Goal: Transaction & Acquisition: Obtain resource

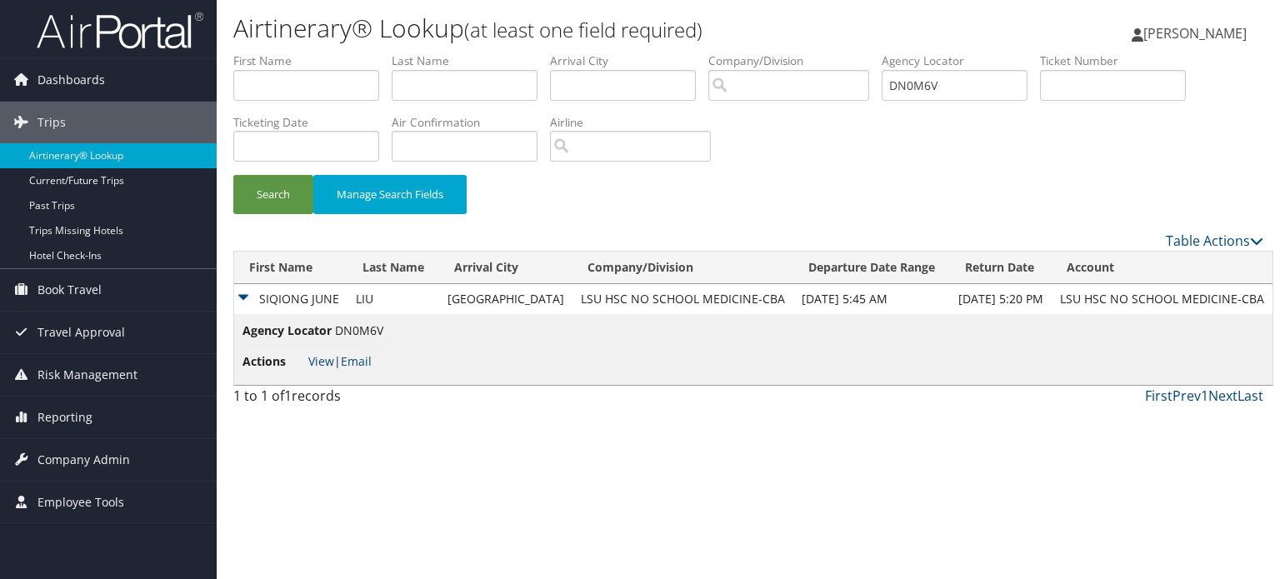
drag, startPoint x: 0, startPoint y: 0, endPoint x: 103, endPoint y: 369, distance: 383.2
click at [103, 335] on span "Travel Approval" at bounding box center [80, 333] width 87 height 42
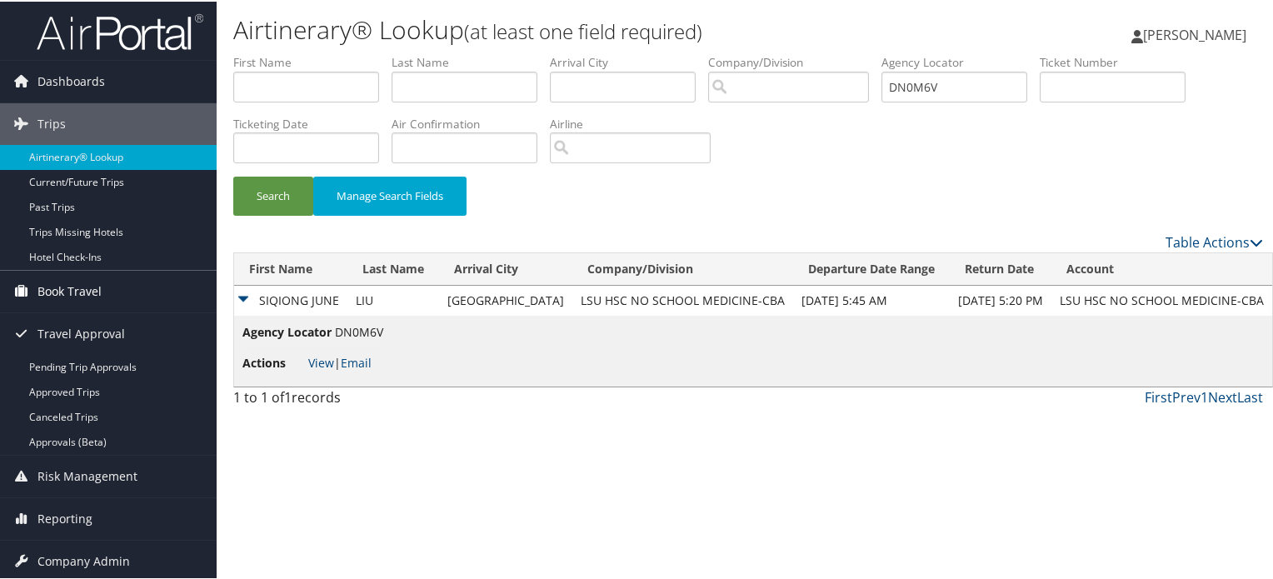
click at [80, 289] on span "Book Travel" at bounding box center [69, 290] width 64 height 42
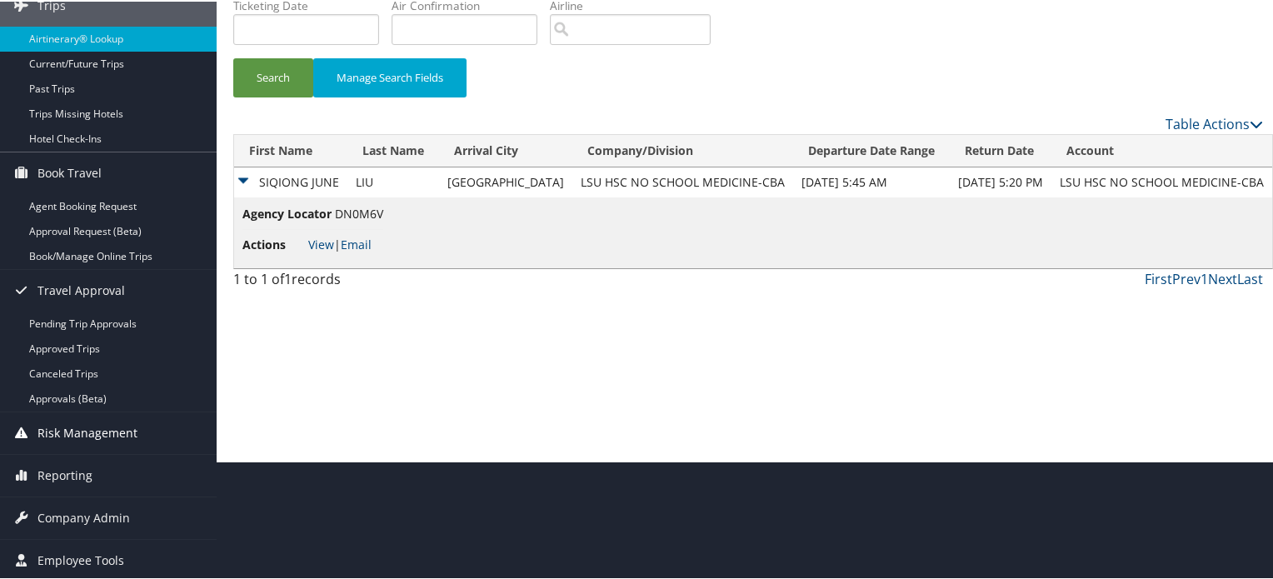
click at [104, 446] on span "Risk Management" at bounding box center [87, 432] width 100 height 42
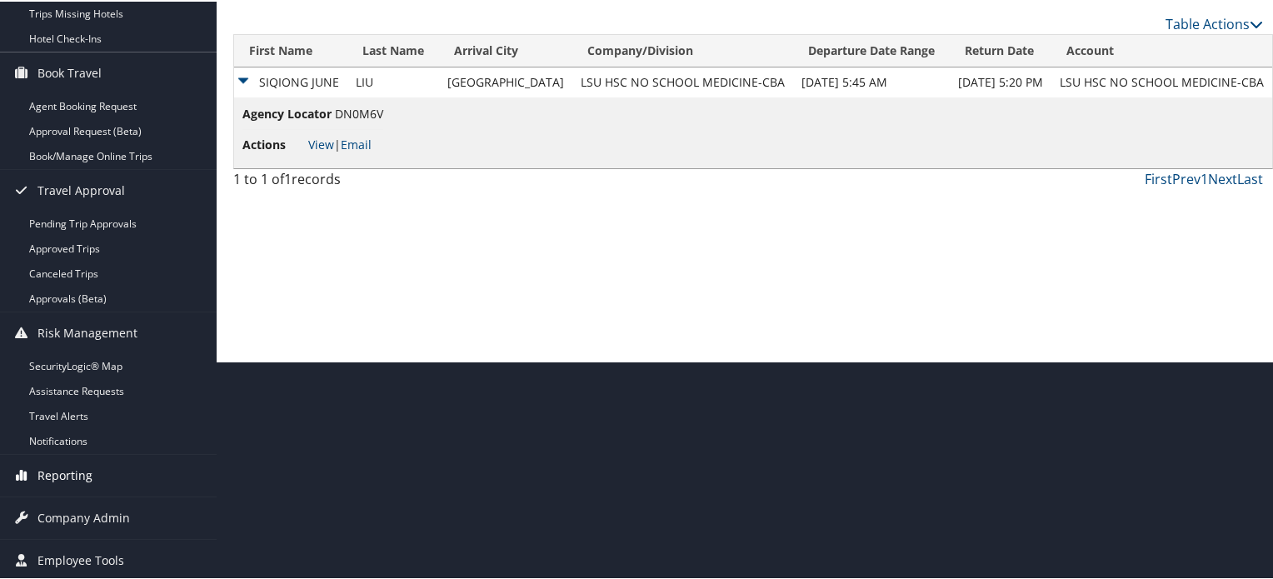
click at [75, 479] on span "Reporting" at bounding box center [64, 474] width 55 height 42
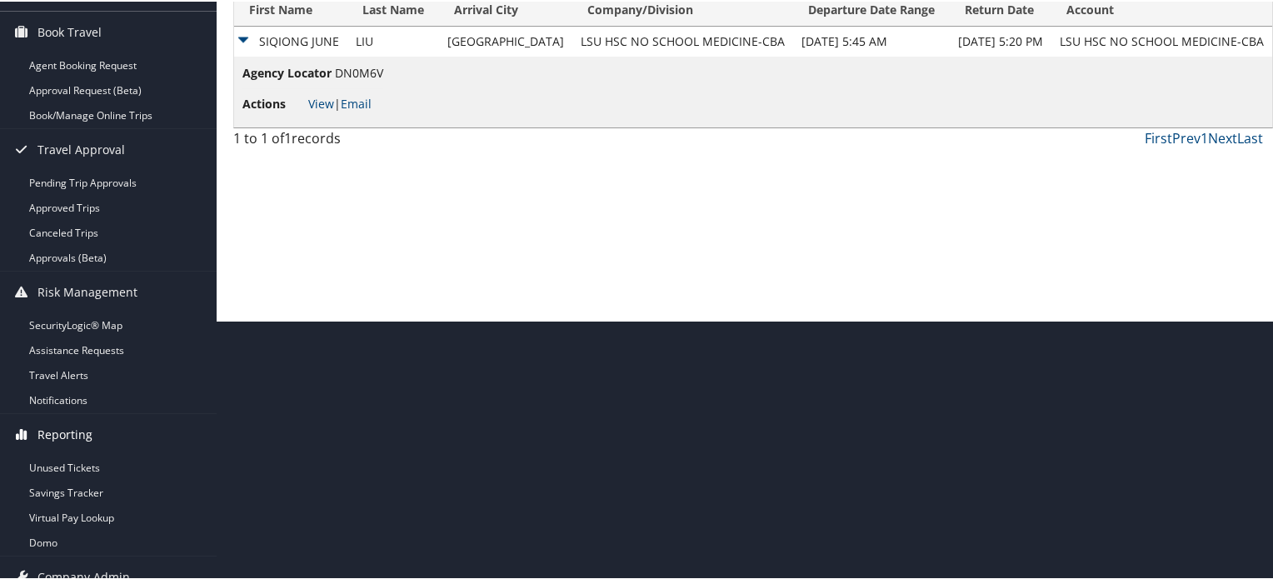
scroll to position [313, 0]
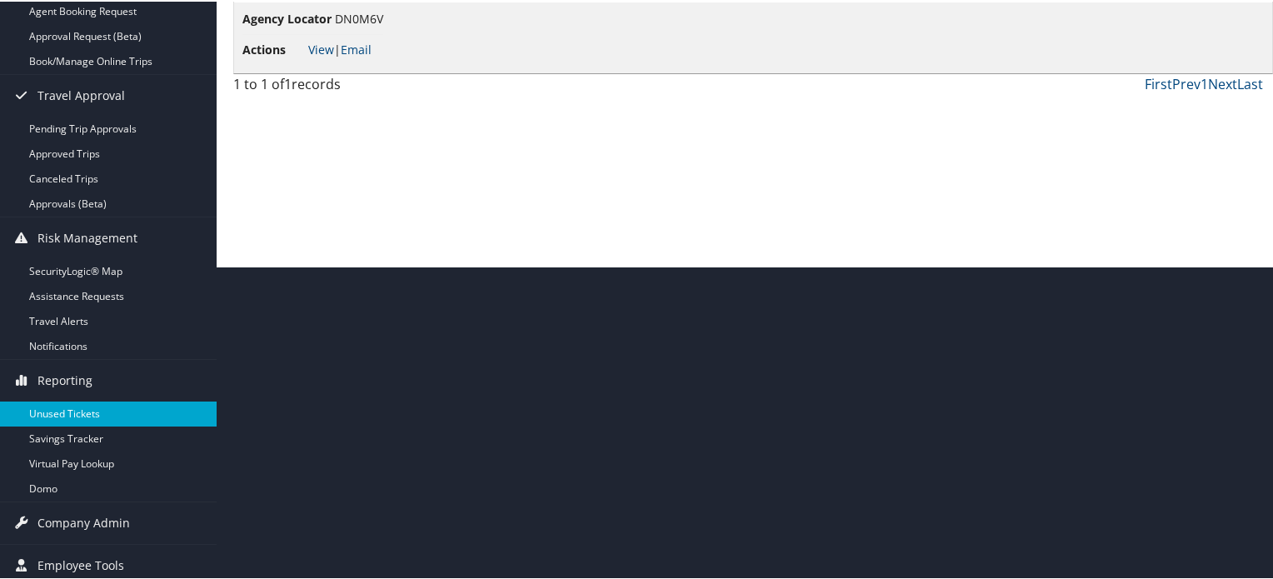
click at [112, 402] on link "Unused Tickets" at bounding box center [108, 412] width 217 height 25
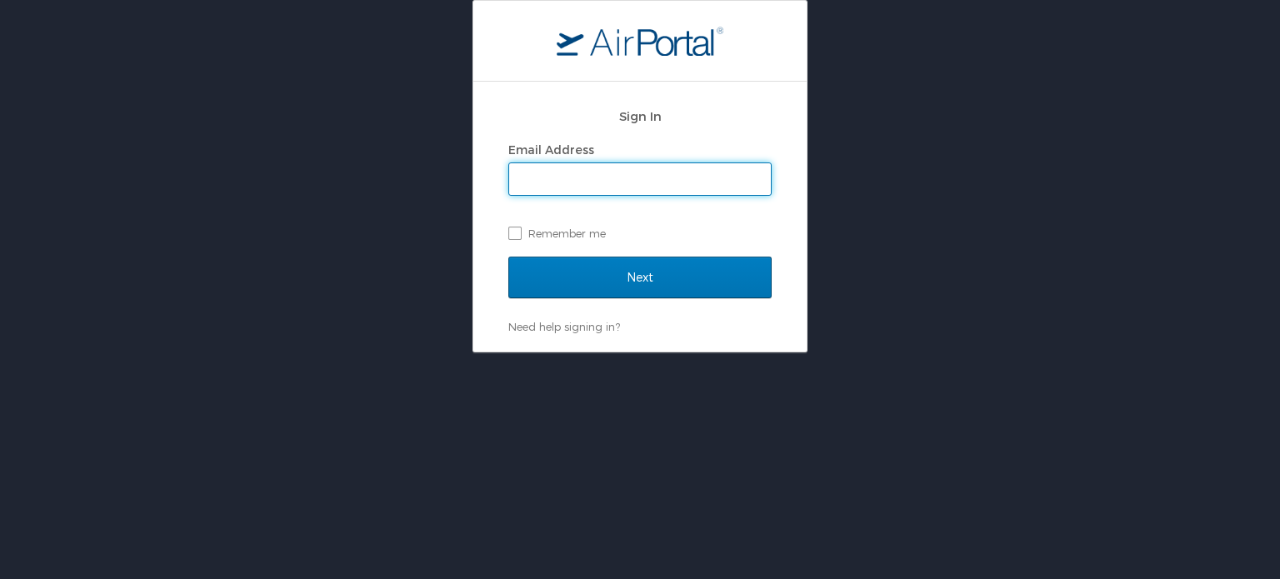
type input "sachin.singhal@cbtravel.com"
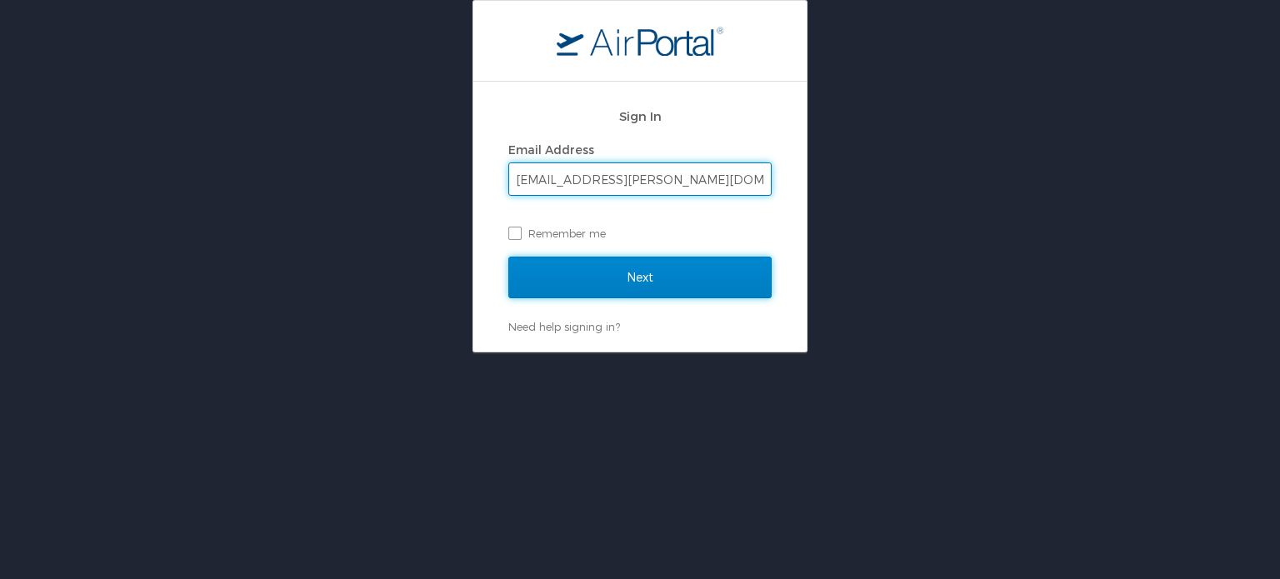
click at [566, 270] on input "Next" at bounding box center [639, 278] width 263 height 42
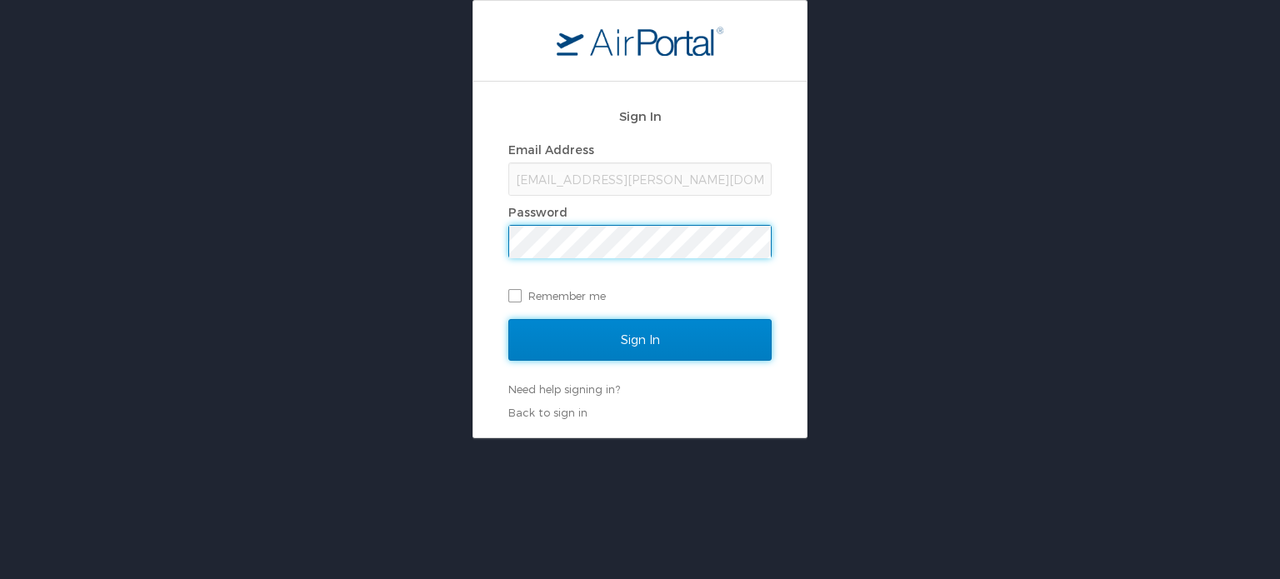
click at [616, 347] on input "Sign In" at bounding box center [639, 340] width 263 height 42
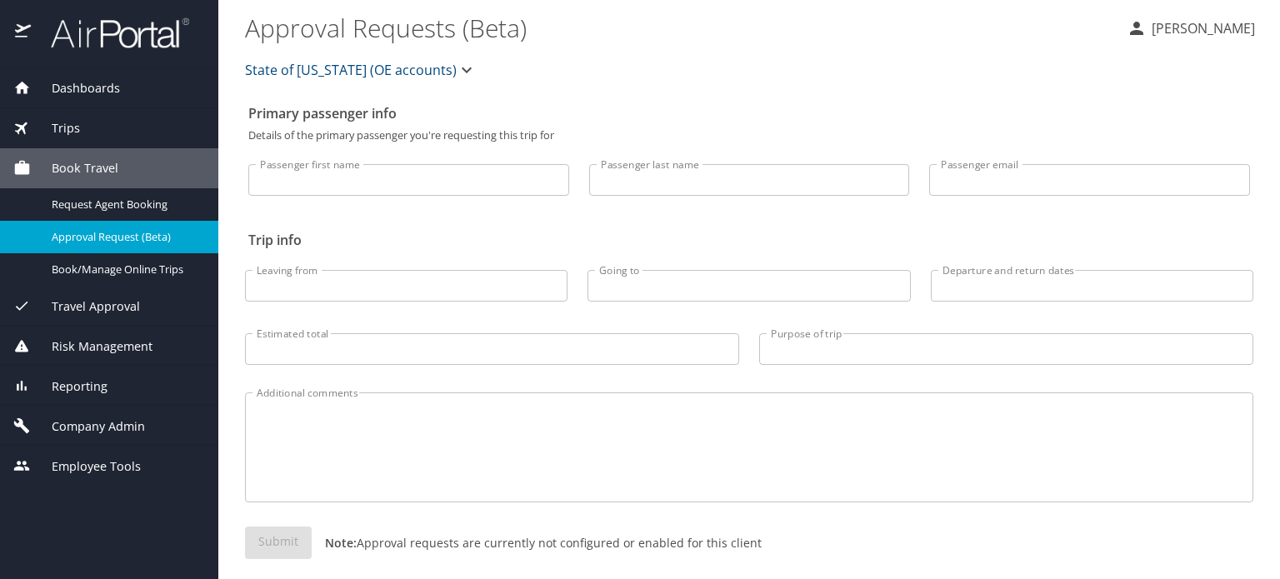
click at [123, 423] on span "Company Admin" at bounding box center [88, 426] width 114 height 18
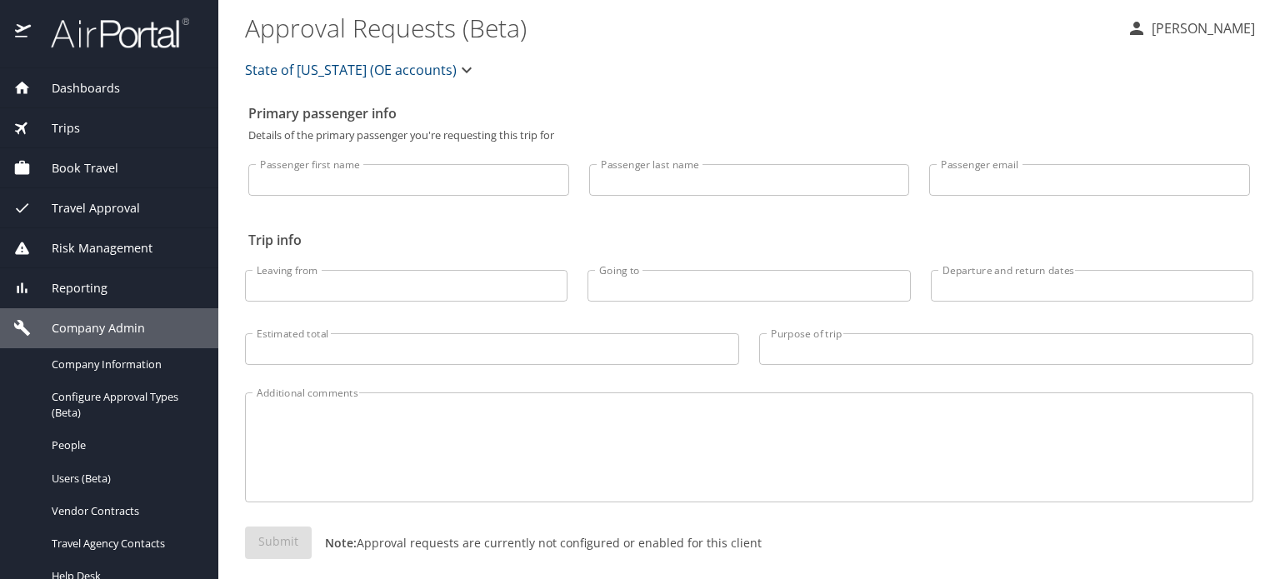
click at [117, 284] on div "Reporting" at bounding box center [109, 288] width 192 height 18
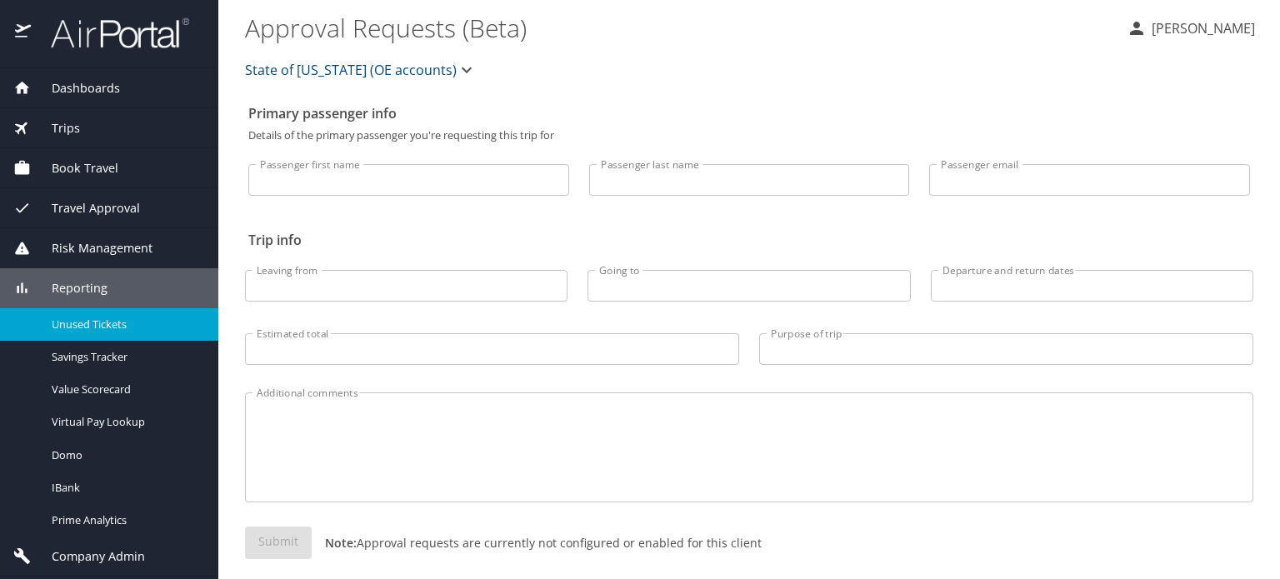
click at [117, 319] on span "Unused Tickets" at bounding box center [125, 325] width 147 height 16
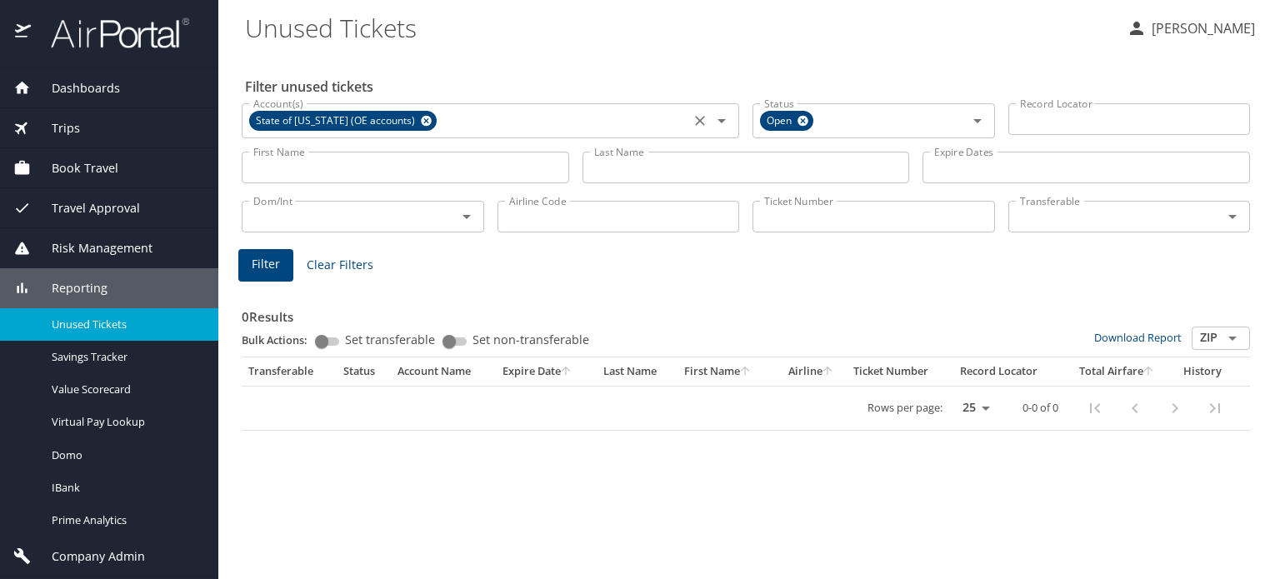
click at [386, 119] on span "State of Utah (OE accounts)" at bounding box center [337, 120] width 176 height 17
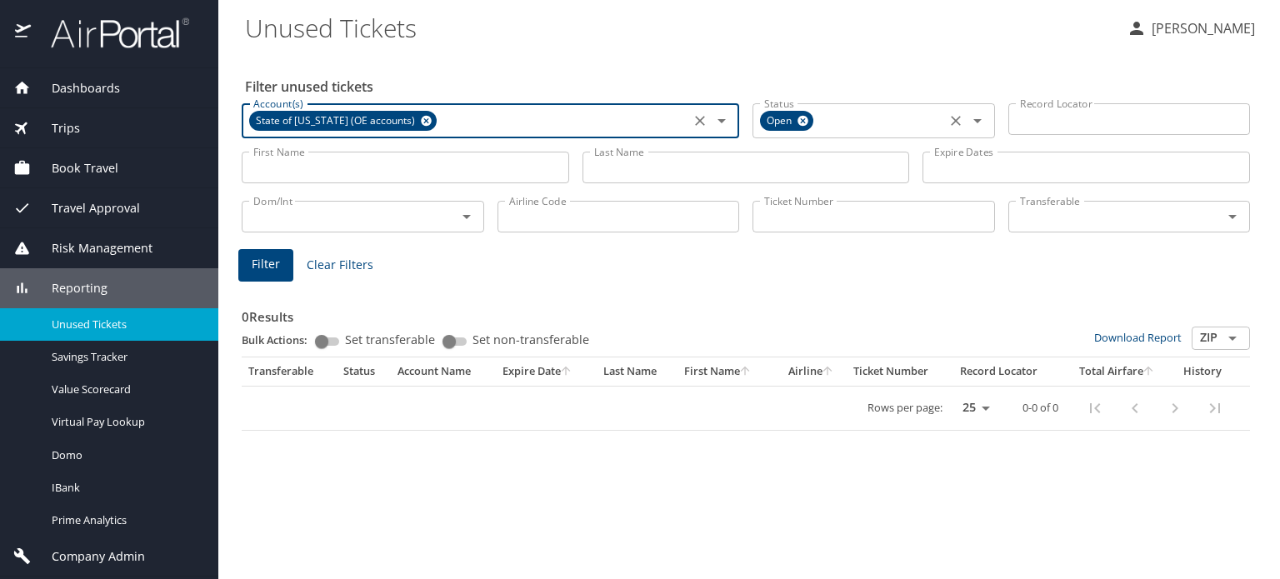
click at [811, 112] on div "Open Status" at bounding box center [873, 120] width 242 height 35
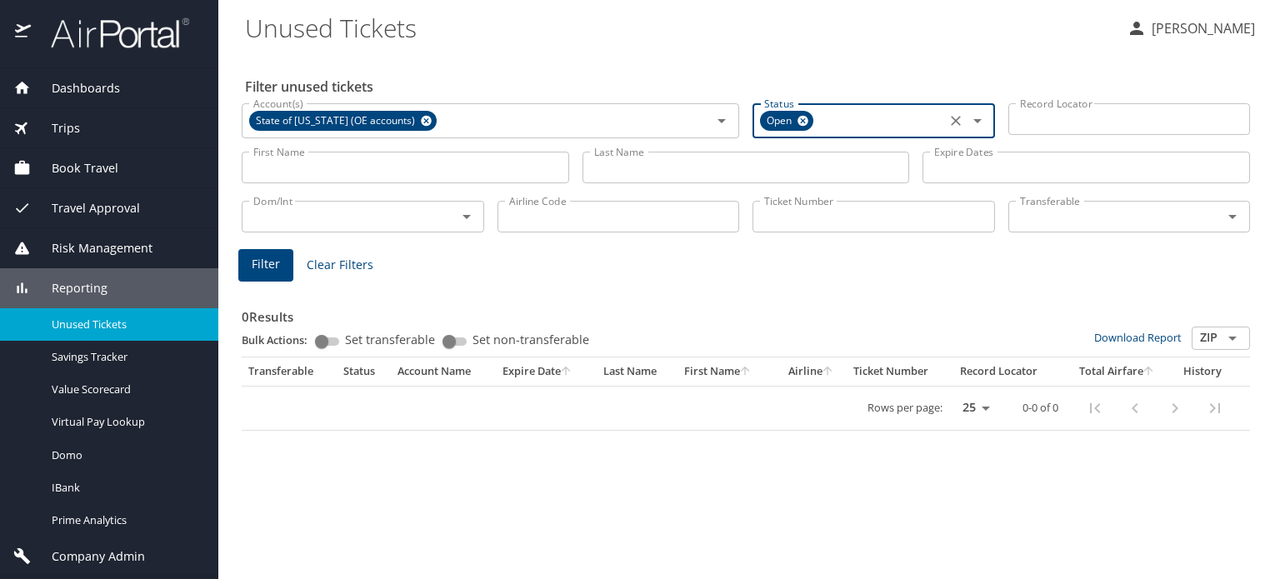
click at [805, 114] on icon at bounding box center [802, 121] width 12 height 18
click at [421, 118] on icon at bounding box center [426, 121] width 11 height 11
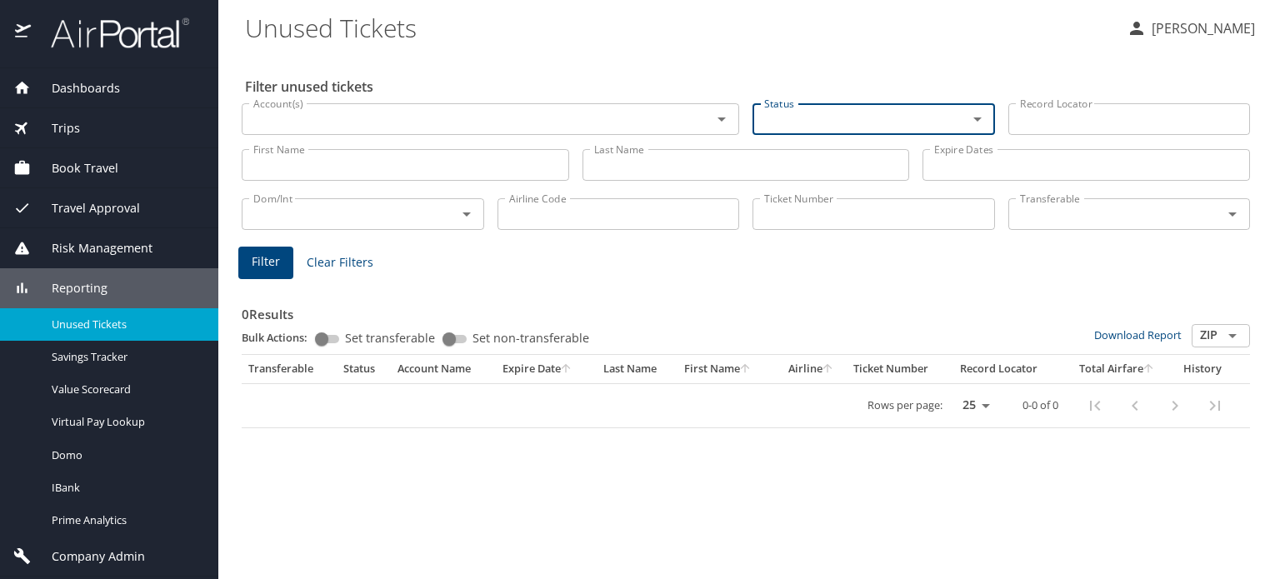
click at [797, 212] on input "Ticket Number" at bounding box center [873, 214] width 242 height 32
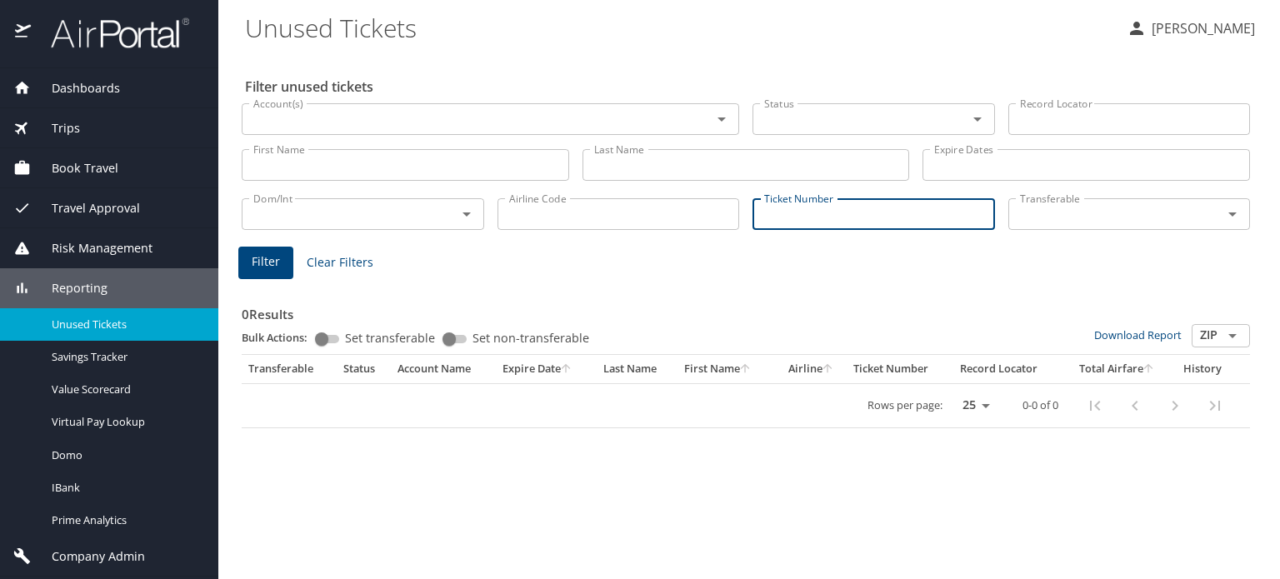
paste input "0068990576723"
type input "0068990576723"
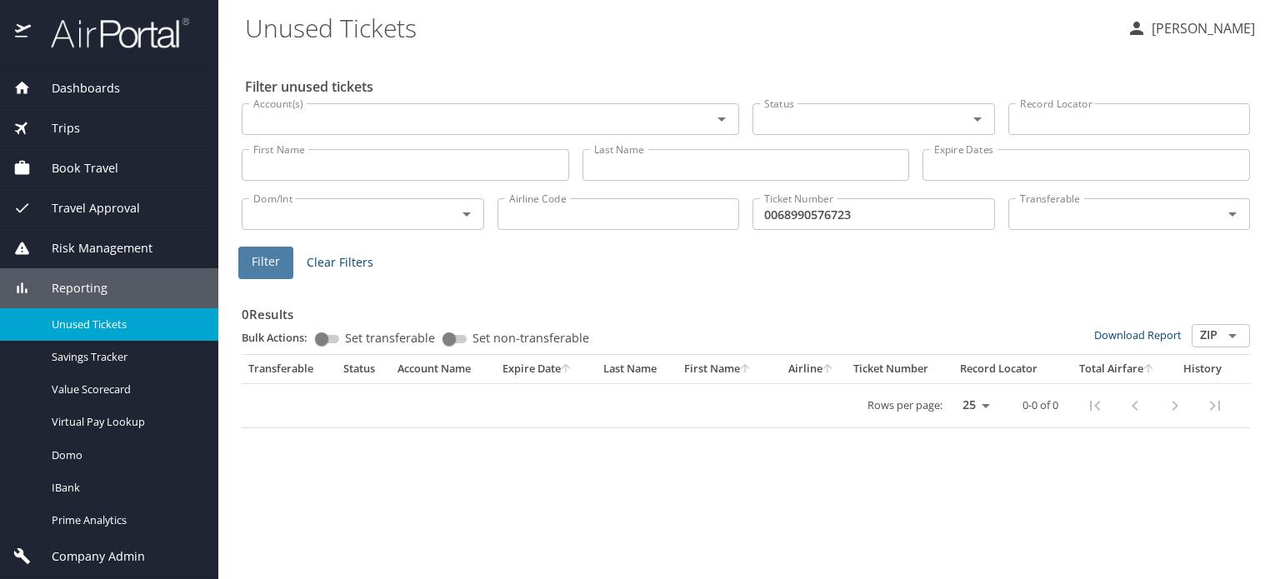
click at [282, 259] on button "Filter" at bounding box center [265, 263] width 55 height 32
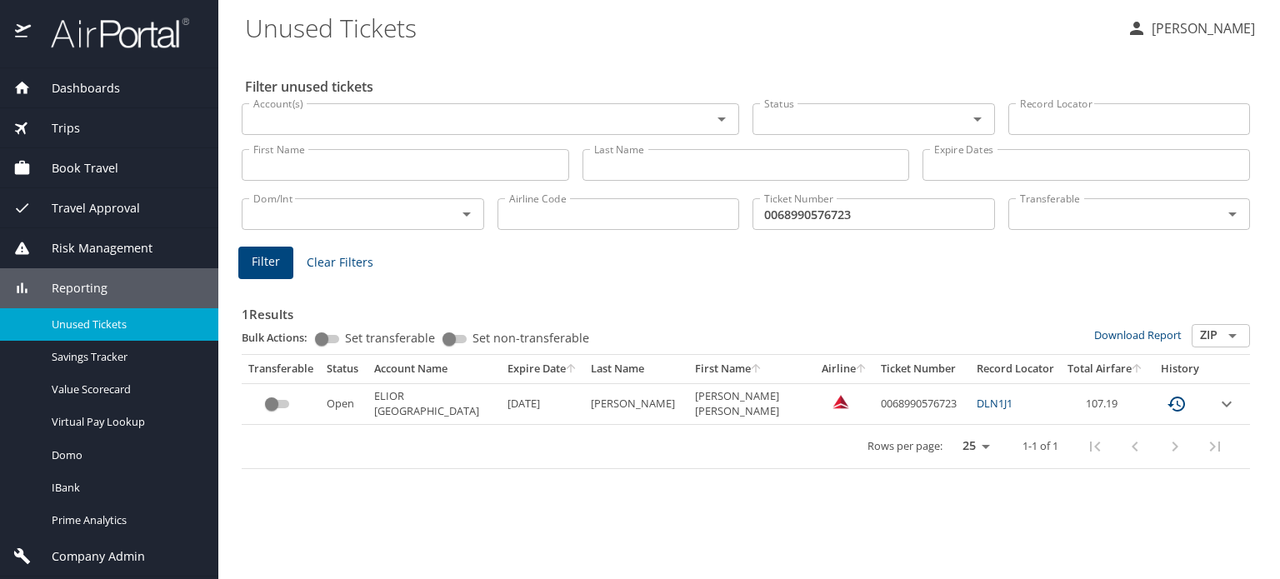
click at [85, 116] on div "Trips" at bounding box center [109, 128] width 218 height 40
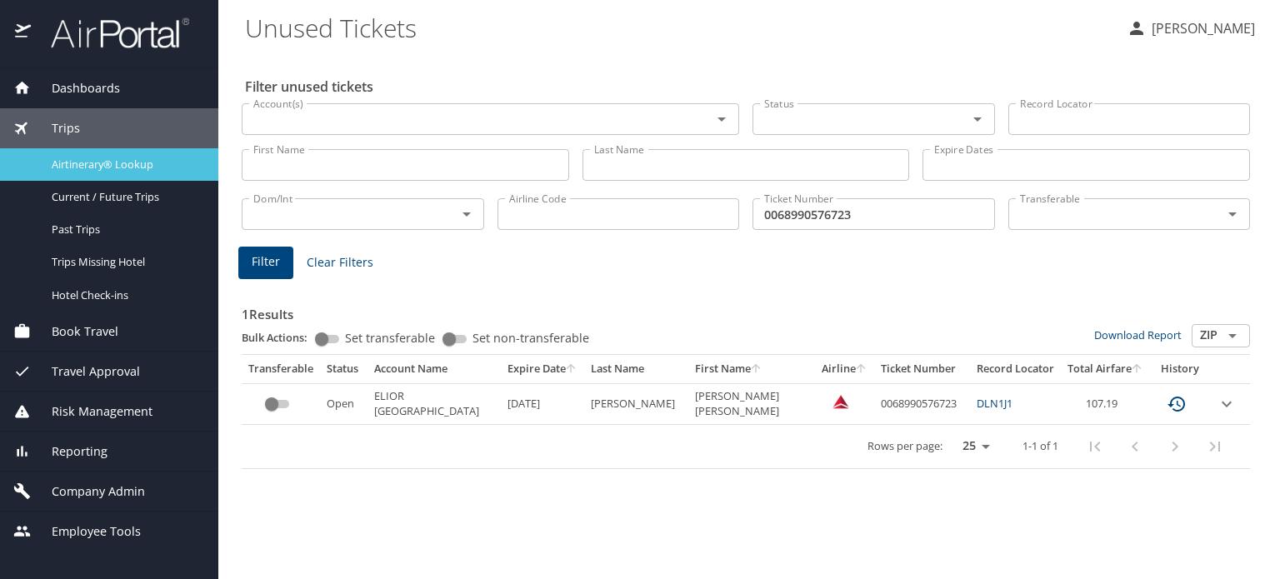
click at [99, 151] on link "Airtinerary® Lookup" at bounding box center [109, 164] width 218 height 32
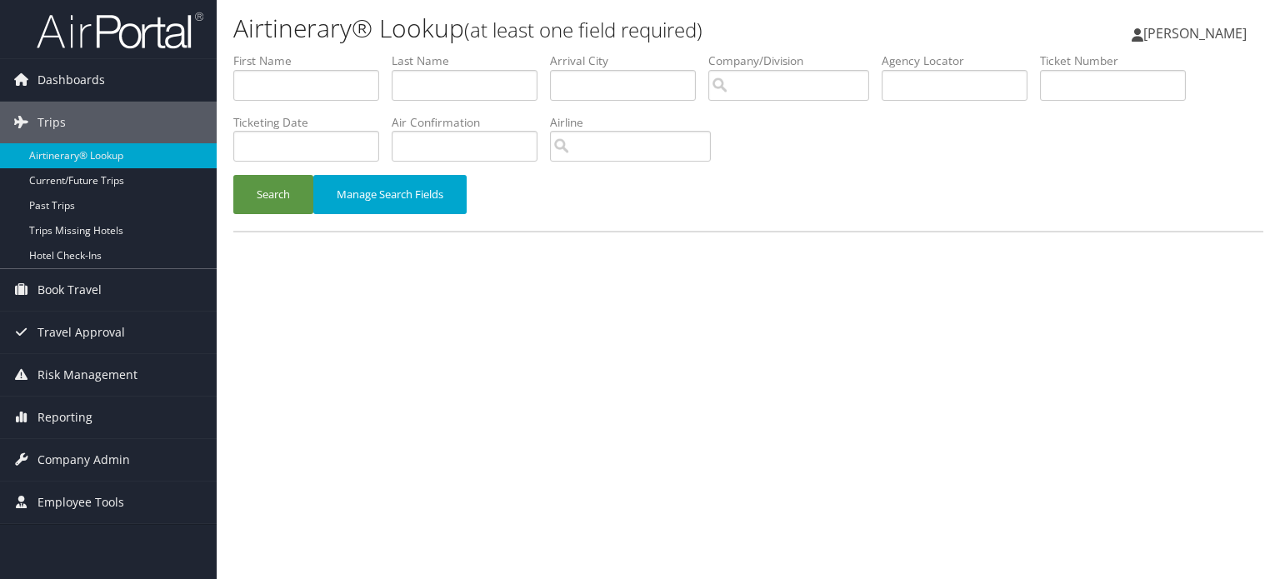
click at [901, 81] on input "text" at bounding box center [954, 85] width 146 height 31
type input "DN2CQJ"
click at [232, 192] on div "Search Manage Search Fields" at bounding box center [748, 203] width 1055 height 56
click at [296, 191] on button "Search" at bounding box center [273, 194] width 80 height 39
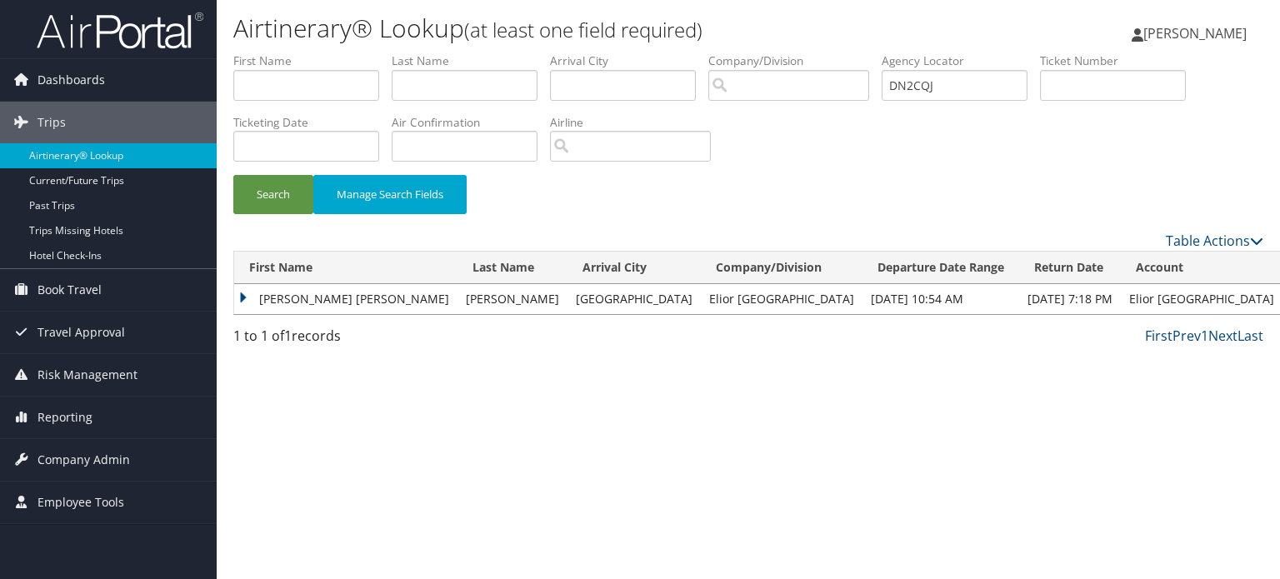
click at [300, 303] on td "[PERSON_NAME] [PERSON_NAME]" at bounding box center [345, 299] width 223 height 30
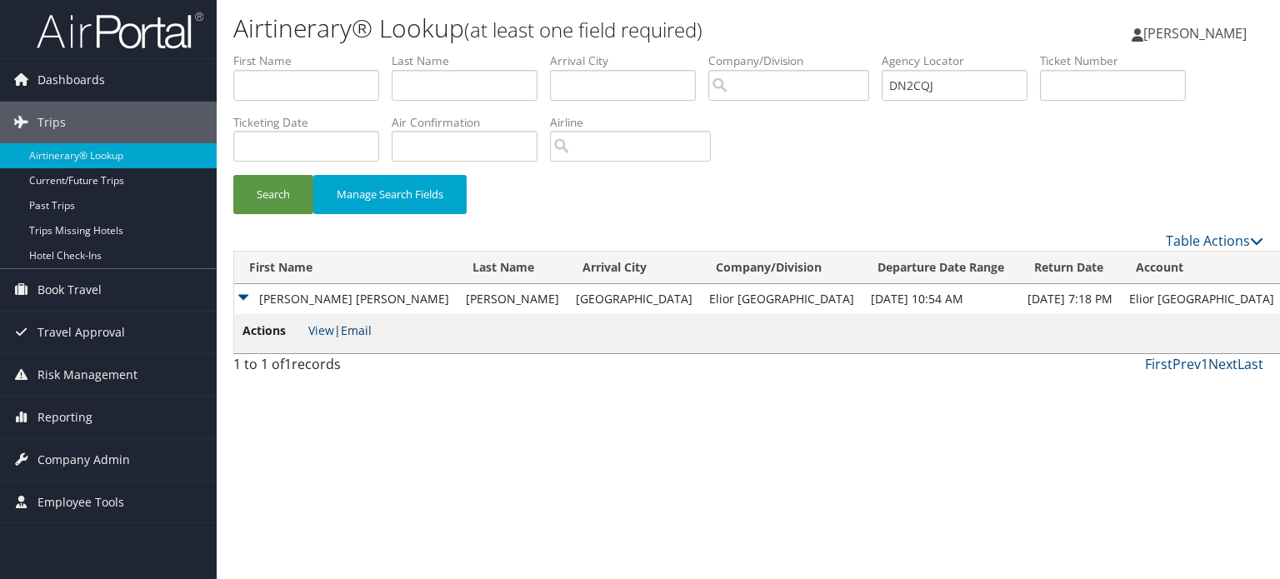
click at [363, 329] on link "Email" at bounding box center [356, 330] width 31 height 16
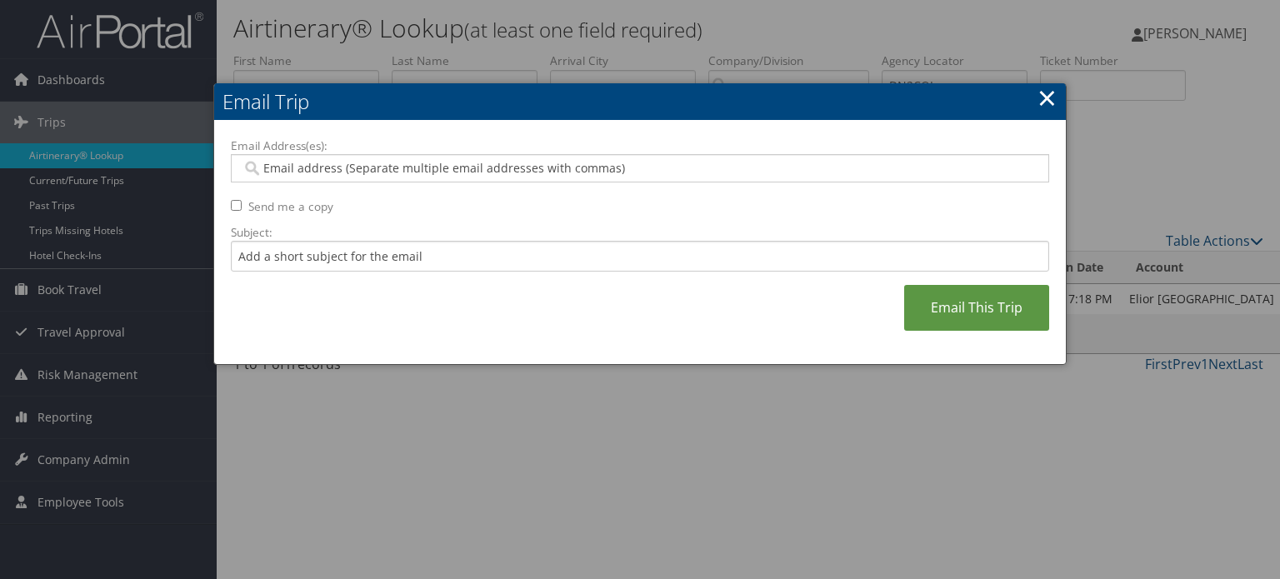
click at [423, 147] on label "Email Address(es):" at bounding box center [640, 145] width 818 height 17
click at [423, 160] on input "Email Address(es):" at bounding box center [640, 168] width 796 height 17
click at [402, 183] on div "Email Address(es): Send me a copy Subject: Email This Trip" at bounding box center [640, 242] width 818 height 211
click at [404, 177] on div at bounding box center [640, 168] width 818 height 28
paste input "[PERSON_NAME][EMAIL_ADDRESS][PERSON_NAME][DOMAIN_NAME]"
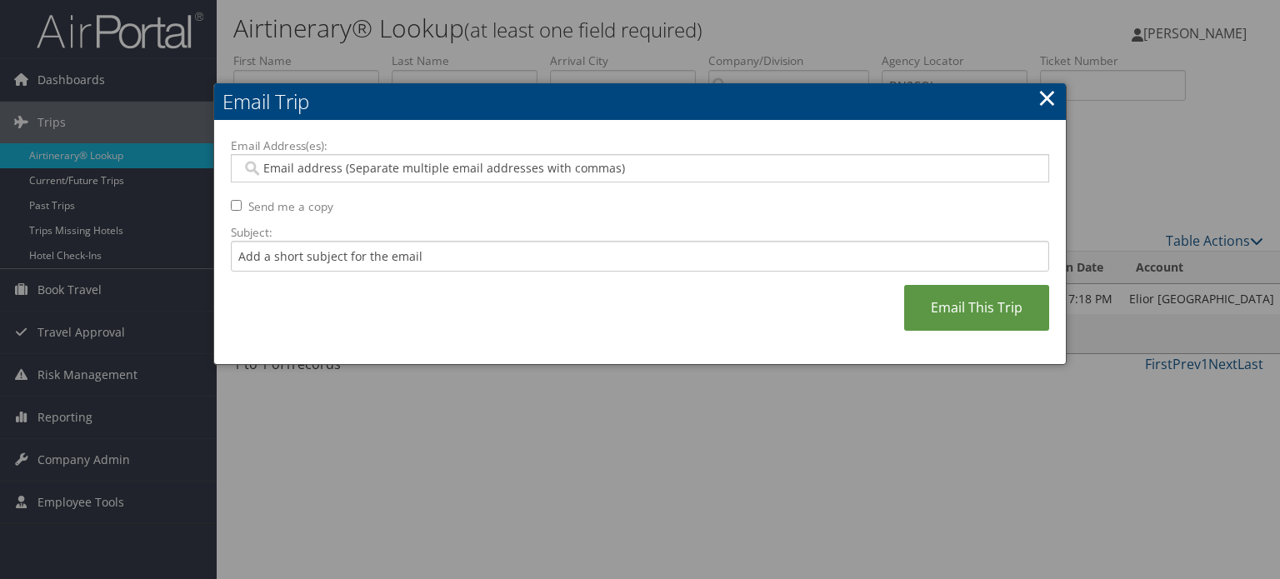
type input "[PERSON_NAME][EMAIL_ADDRESS][PERSON_NAME][DOMAIN_NAME]"
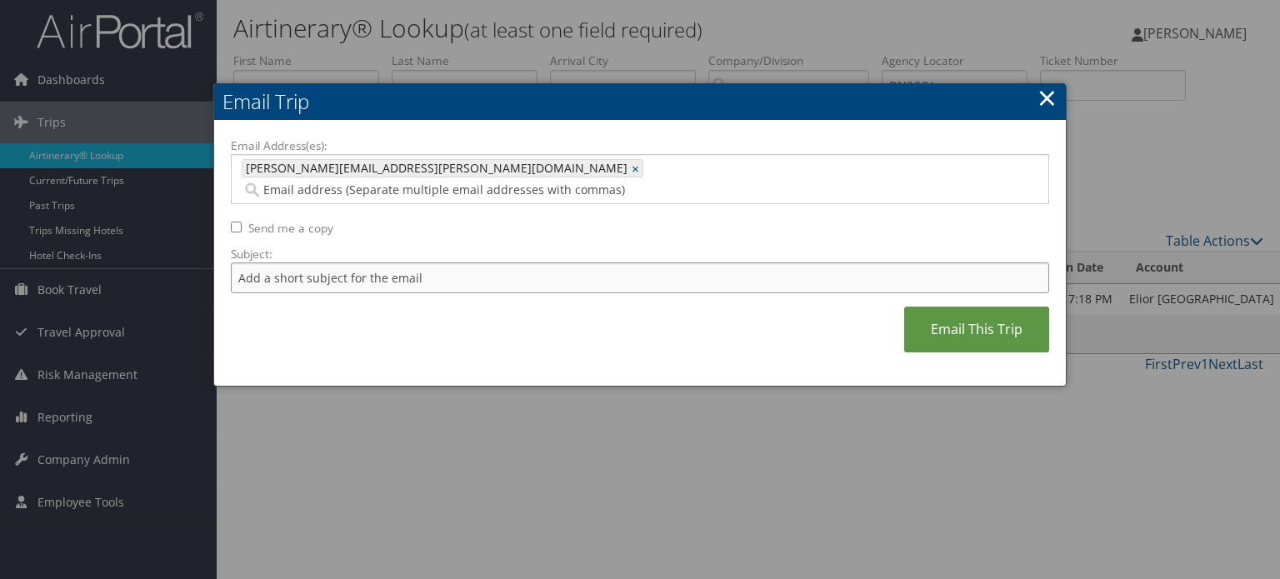
click at [357, 267] on input "Subject:" at bounding box center [640, 277] width 818 height 31
drag, startPoint x: 541, startPoint y: 250, endPoint x: 398, endPoint y: 262, distance: 143.8
click at [402, 262] on input "Trip confirmation for [DATE] - [DATE] for [PERSON_NAME]" at bounding box center [640, 277] width 818 height 31
type input "Trip confirmation for [DATE] - [DATE]"
click at [947, 307] on link "Email This Trip" at bounding box center [976, 330] width 145 height 46
